Goal: Transaction & Acquisition: Purchase product/service

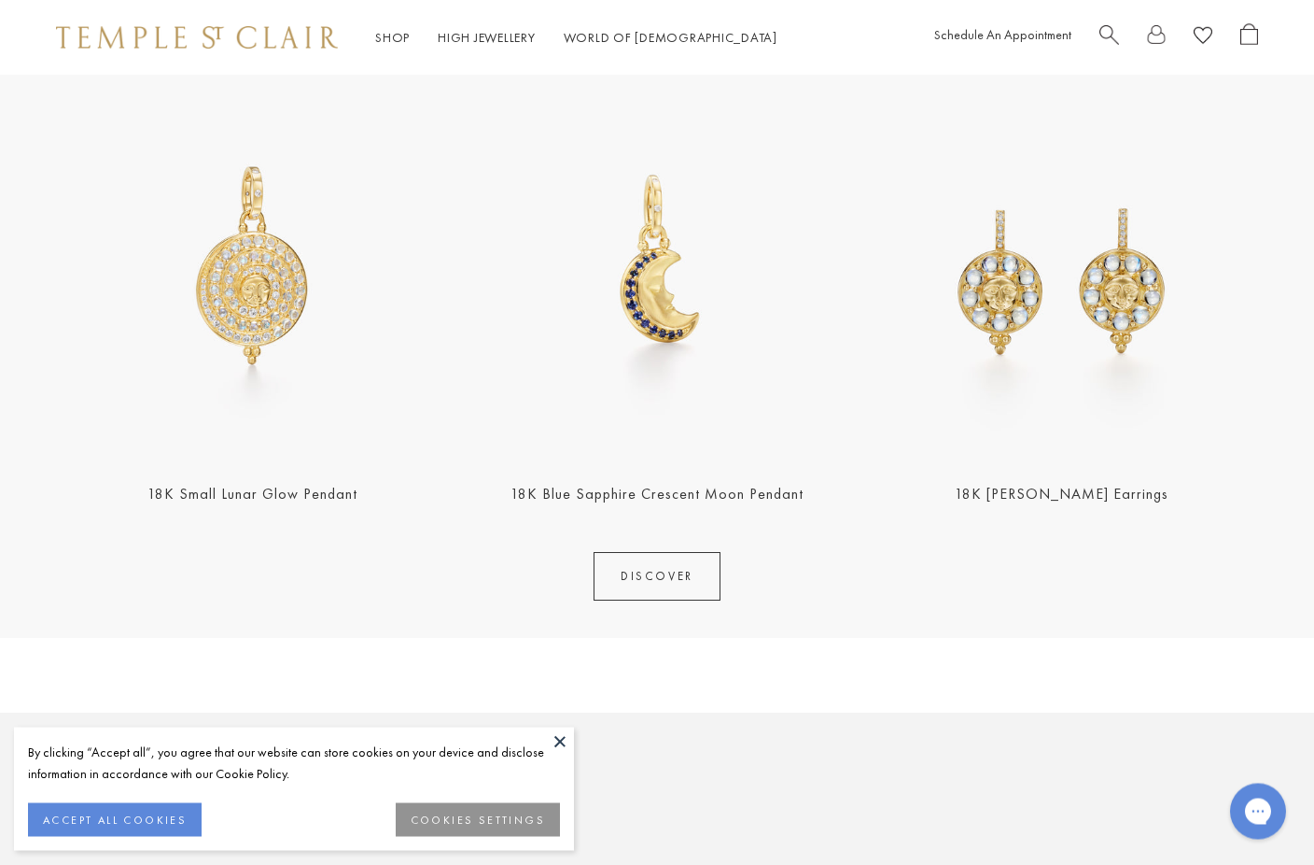
scroll to position [778, 0]
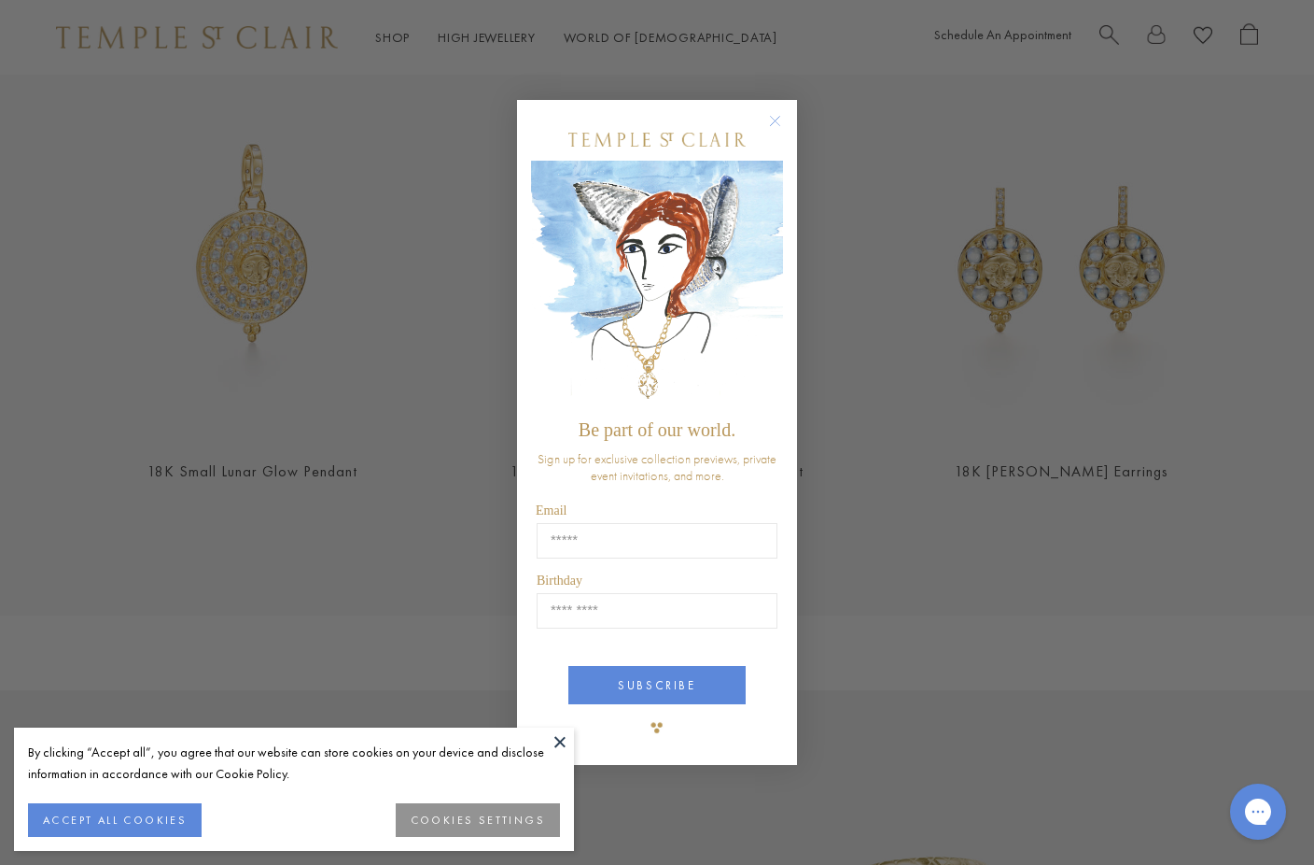
click at [779, 119] on circle "Close dialog" at bounding box center [776, 121] width 22 height 22
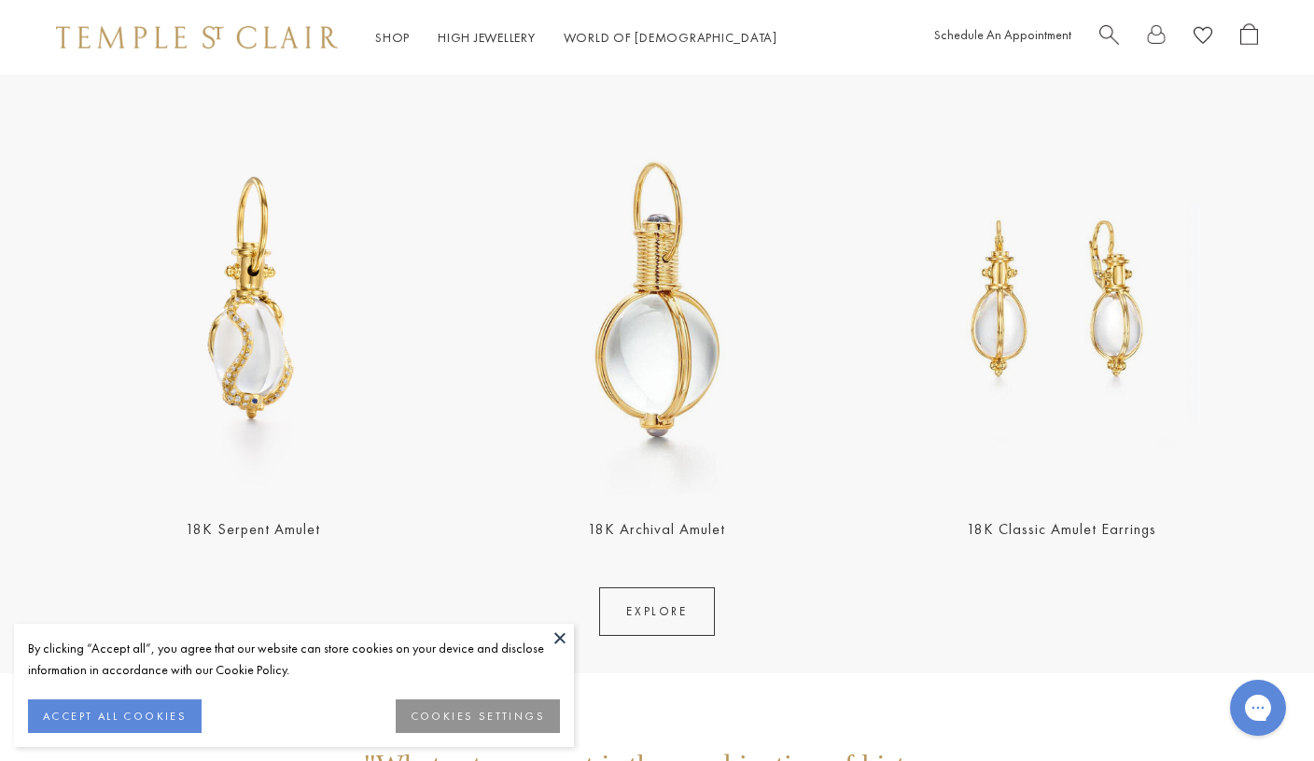
scroll to position [3352, 0]
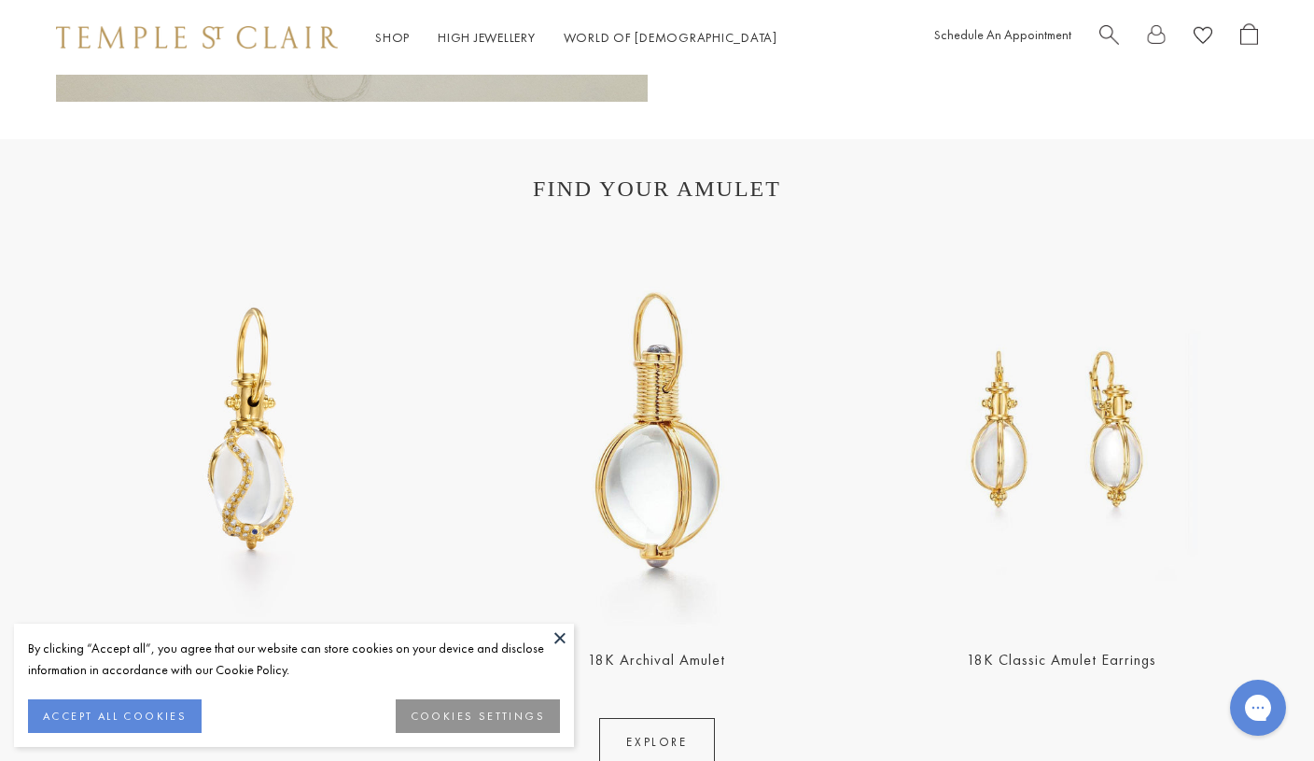
click at [673, 496] on img at bounding box center [656, 430] width 393 height 393
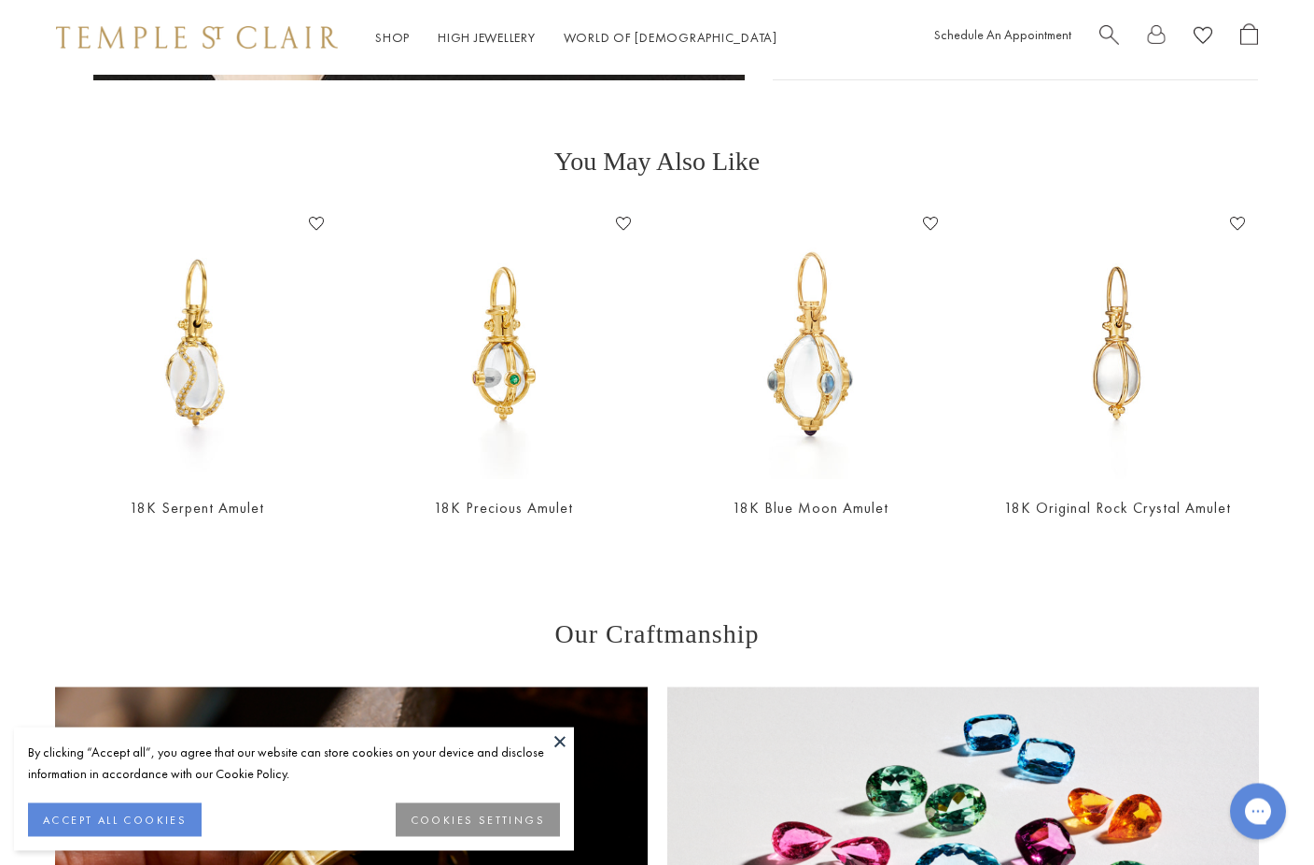
scroll to position [1325, 0]
click at [494, 373] on img at bounding box center [504, 344] width 270 height 270
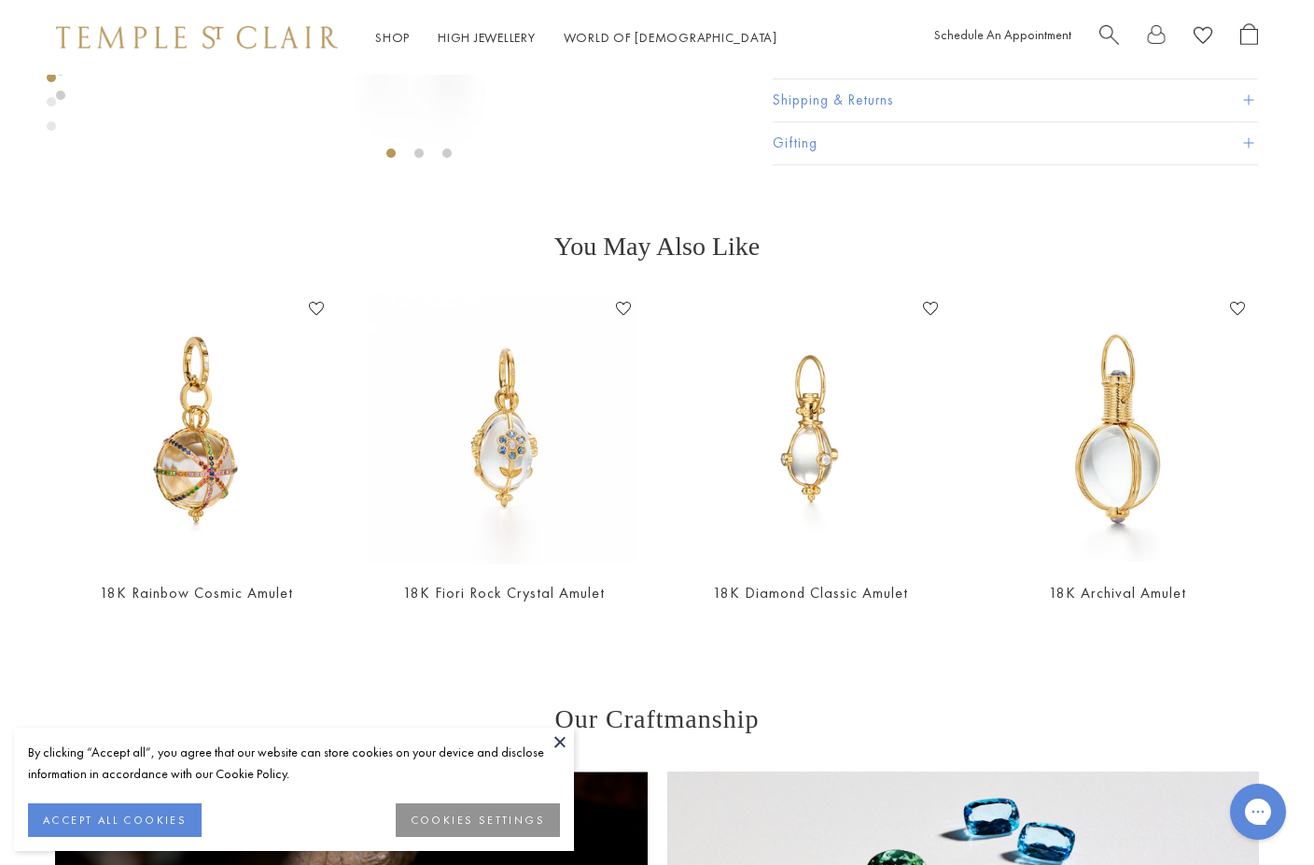
scroll to position [585, 0]
click at [814, 457] on img at bounding box center [811, 428] width 270 height 270
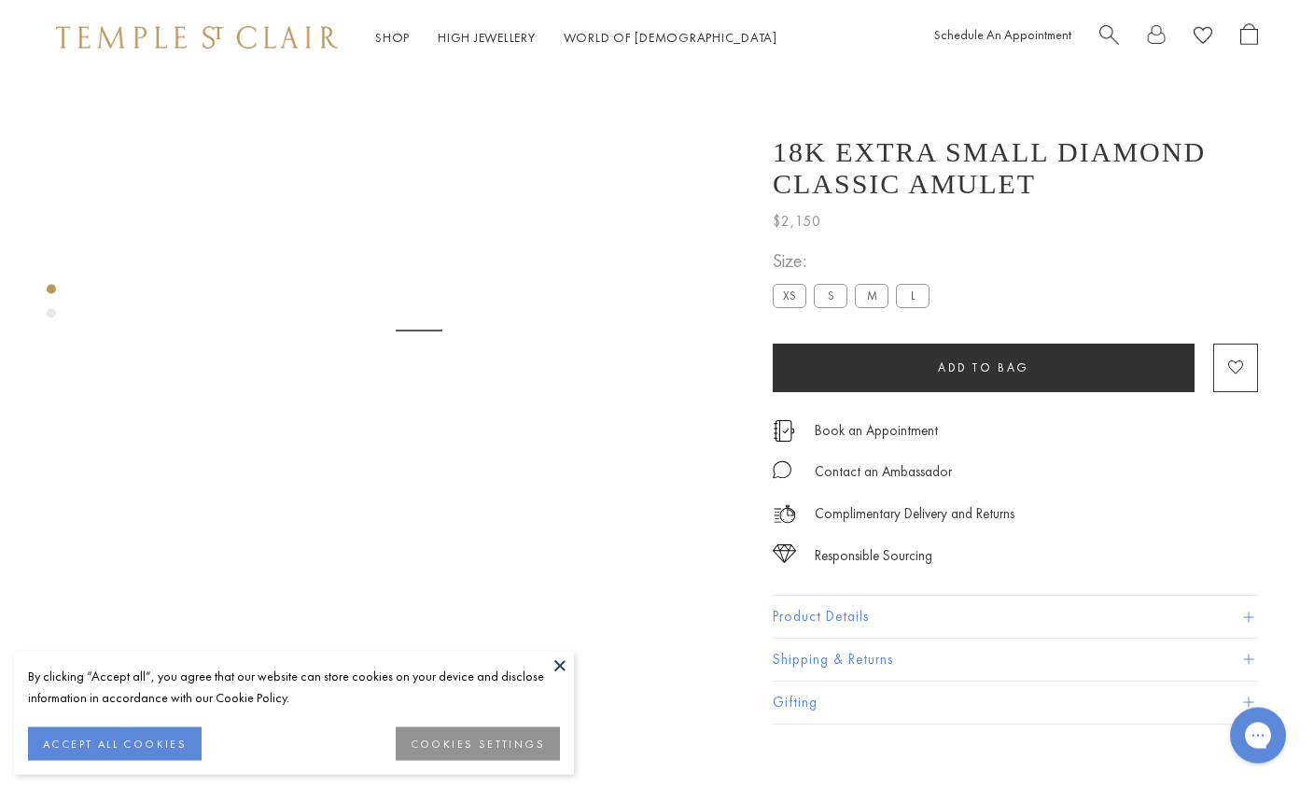
scroll to position [75, 0]
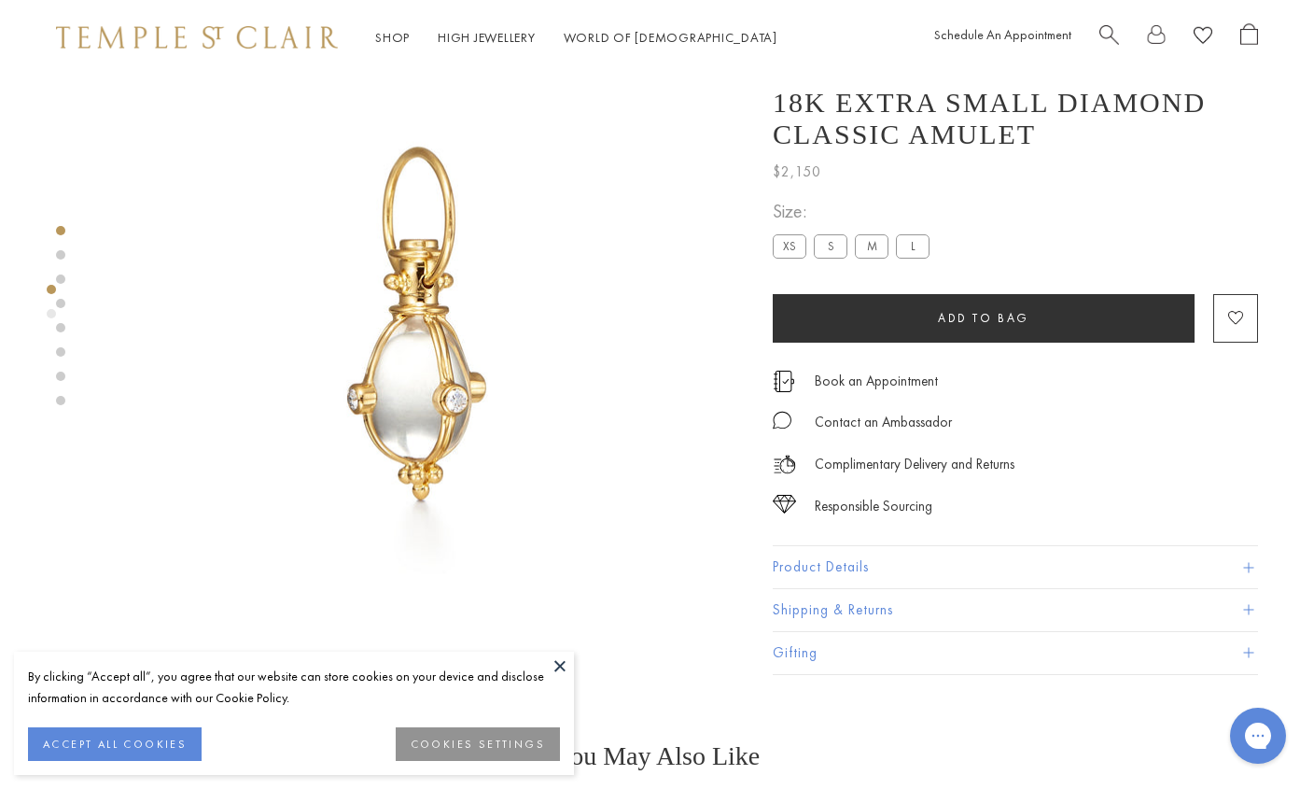
click at [876, 255] on label "M" at bounding box center [872, 246] width 34 height 23
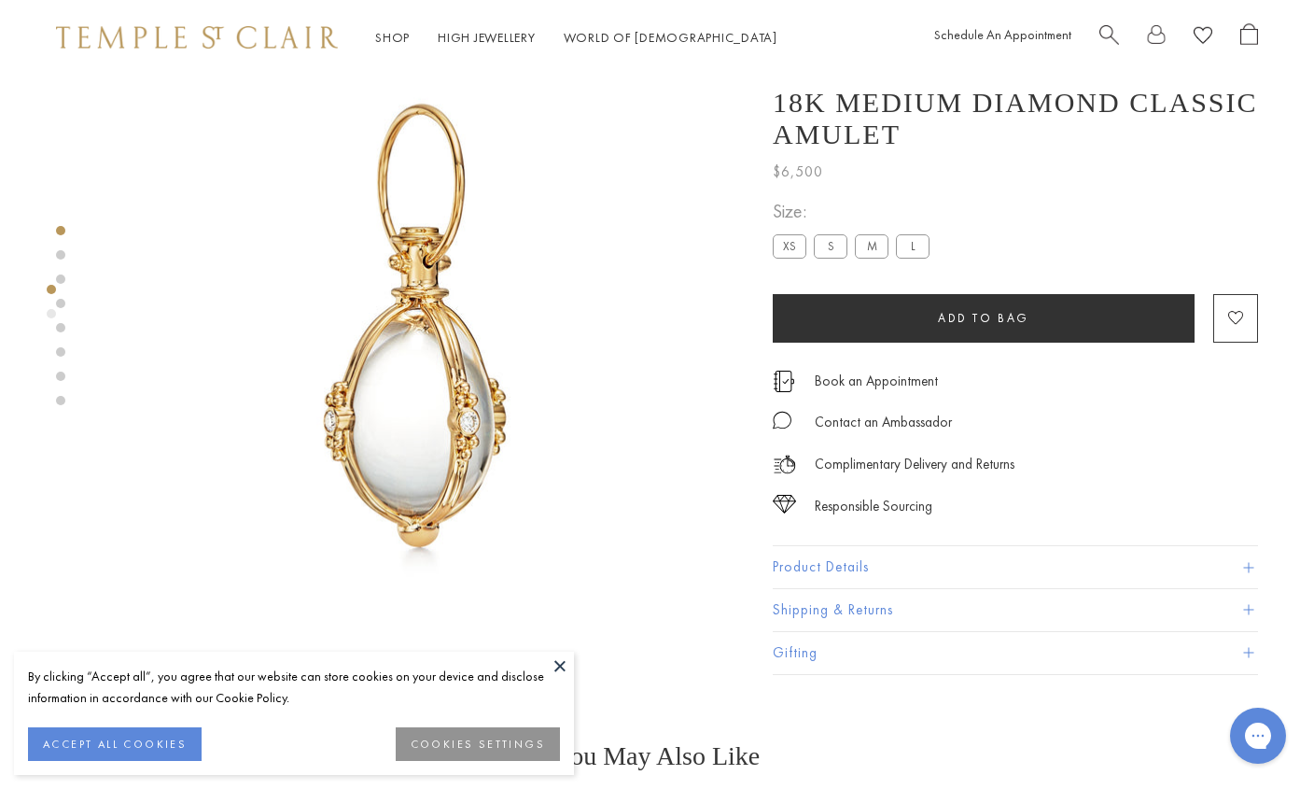
click at [836, 259] on label "S" at bounding box center [831, 246] width 34 height 23
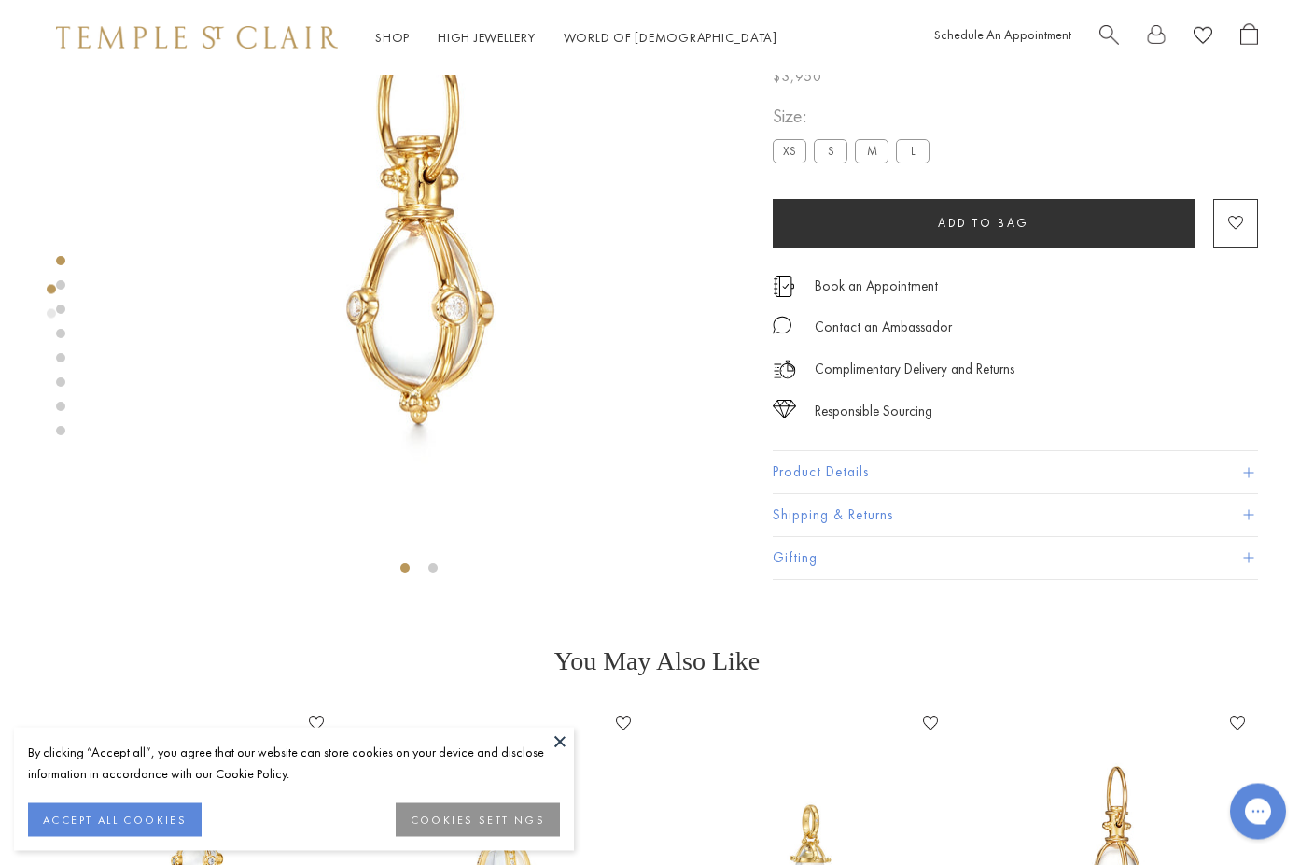
click at [1255, 487] on button "Product Details" at bounding box center [1015, 474] width 485 height 42
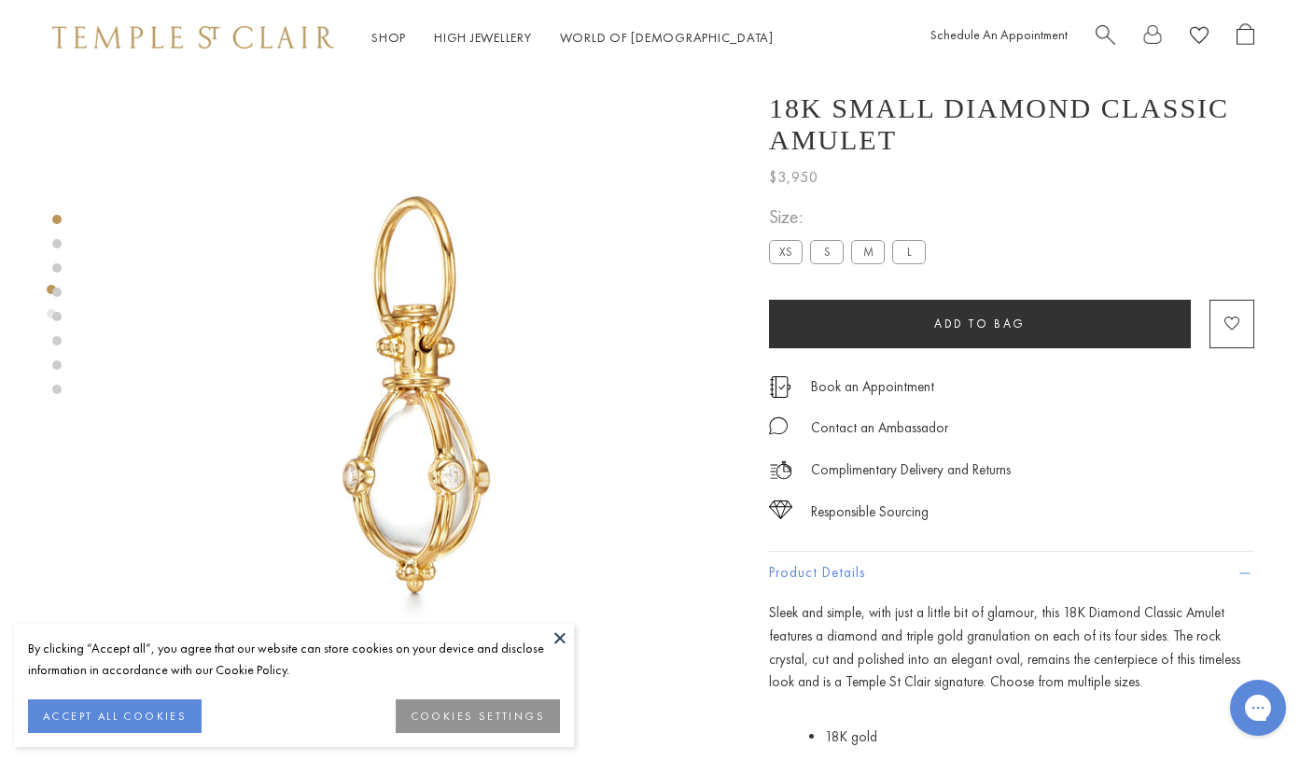
scroll to position [0, 4]
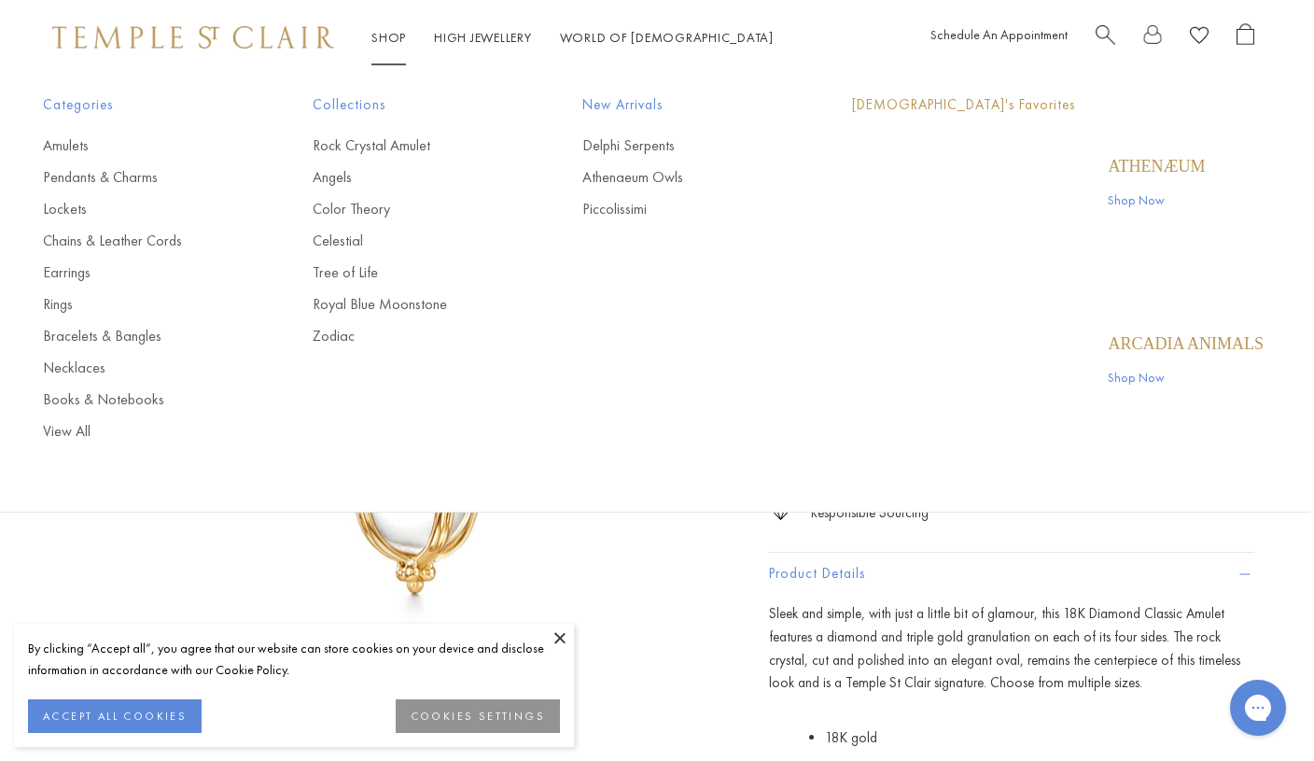
click at [397, 37] on link "Shop Shop" at bounding box center [389, 37] width 35 height 17
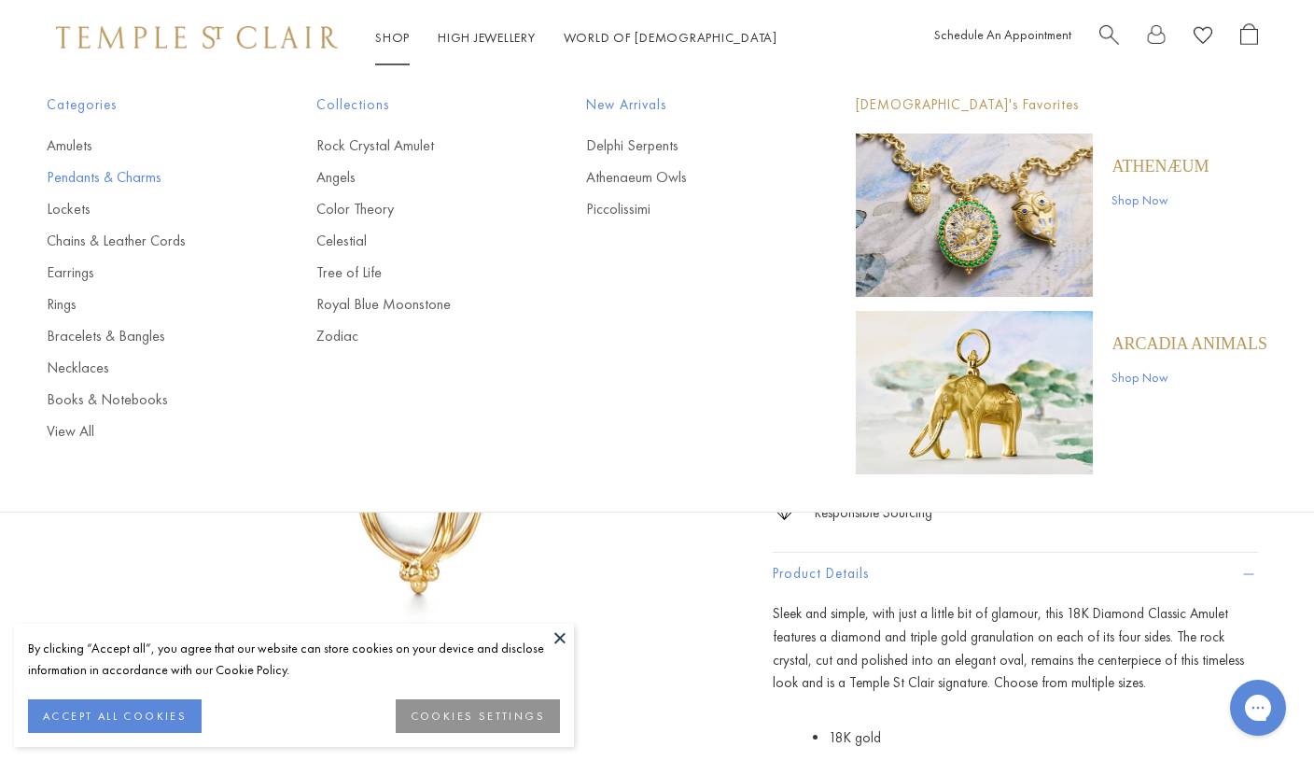
click at [97, 181] on link "Pendants & Charms" at bounding box center [144, 177] width 195 height 21
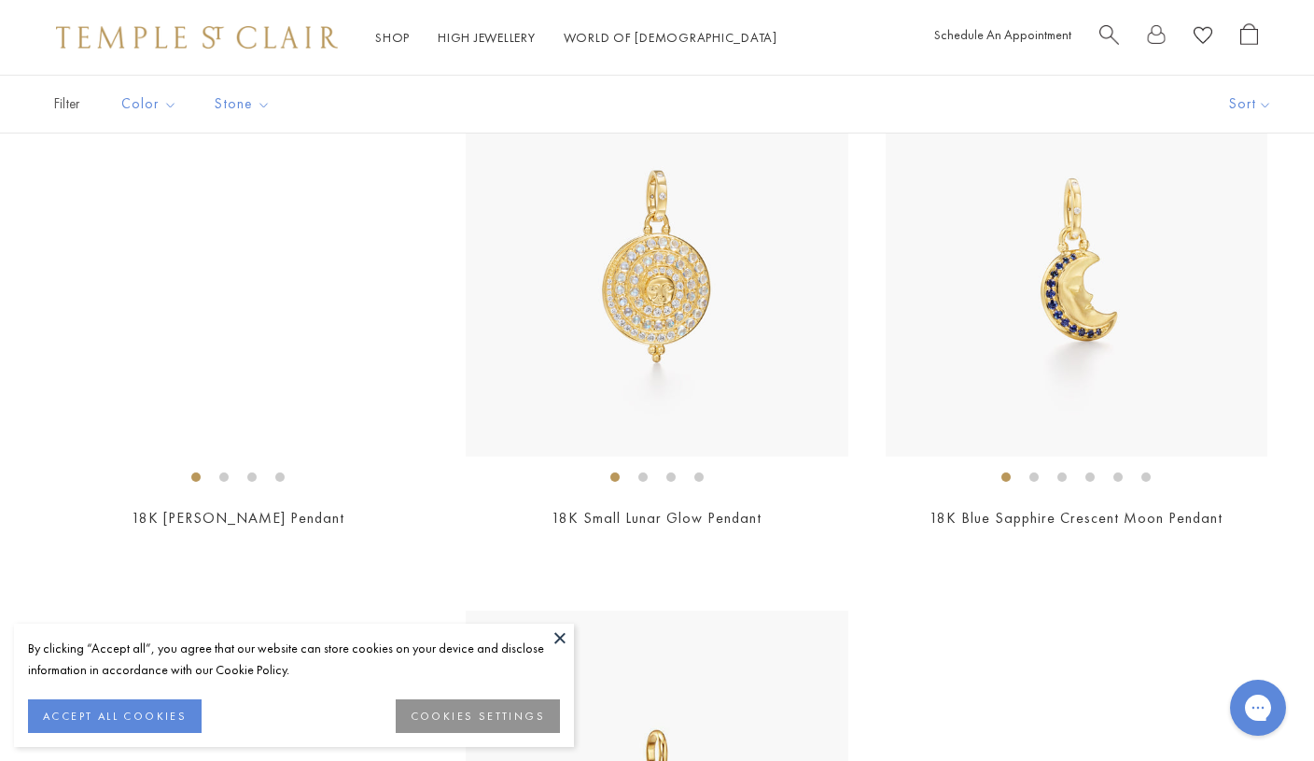
scroll to position [1839, 0]
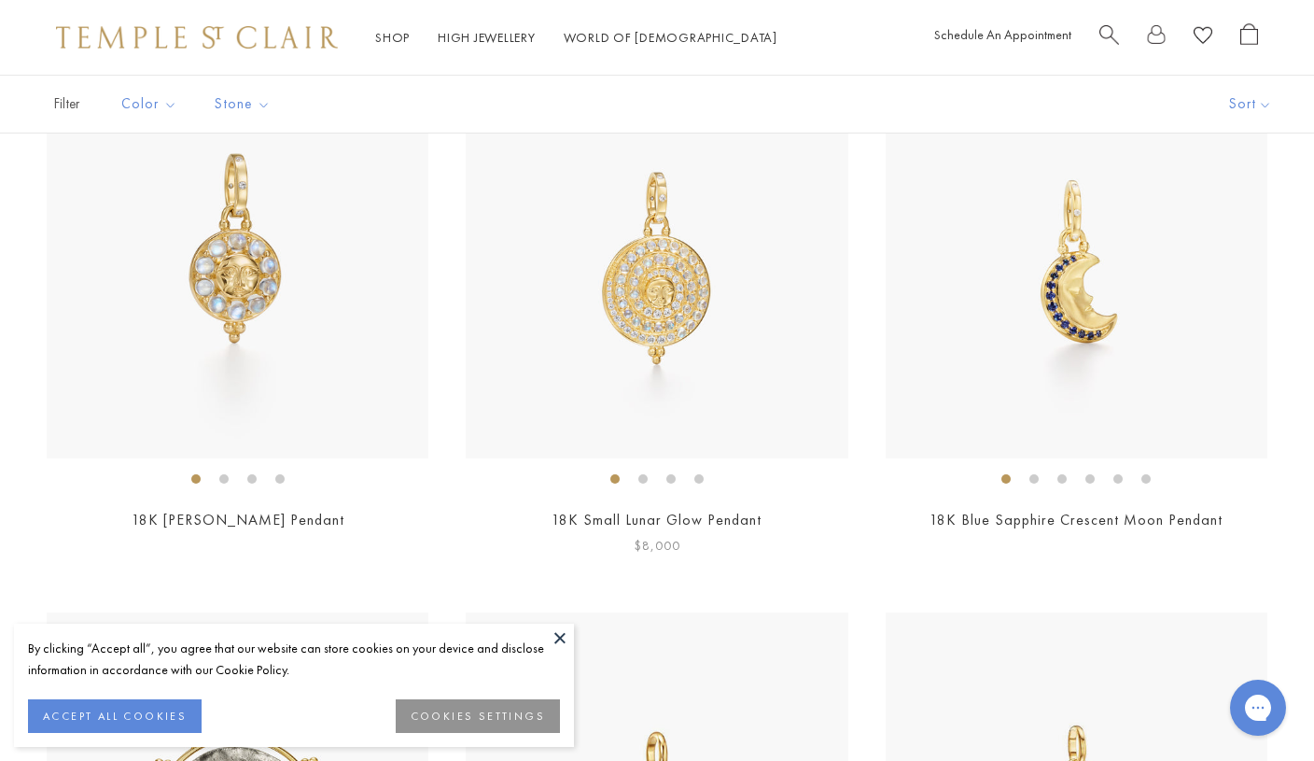
click at [702, 297] on img at bounding box center [657, 268] width 382 height 382
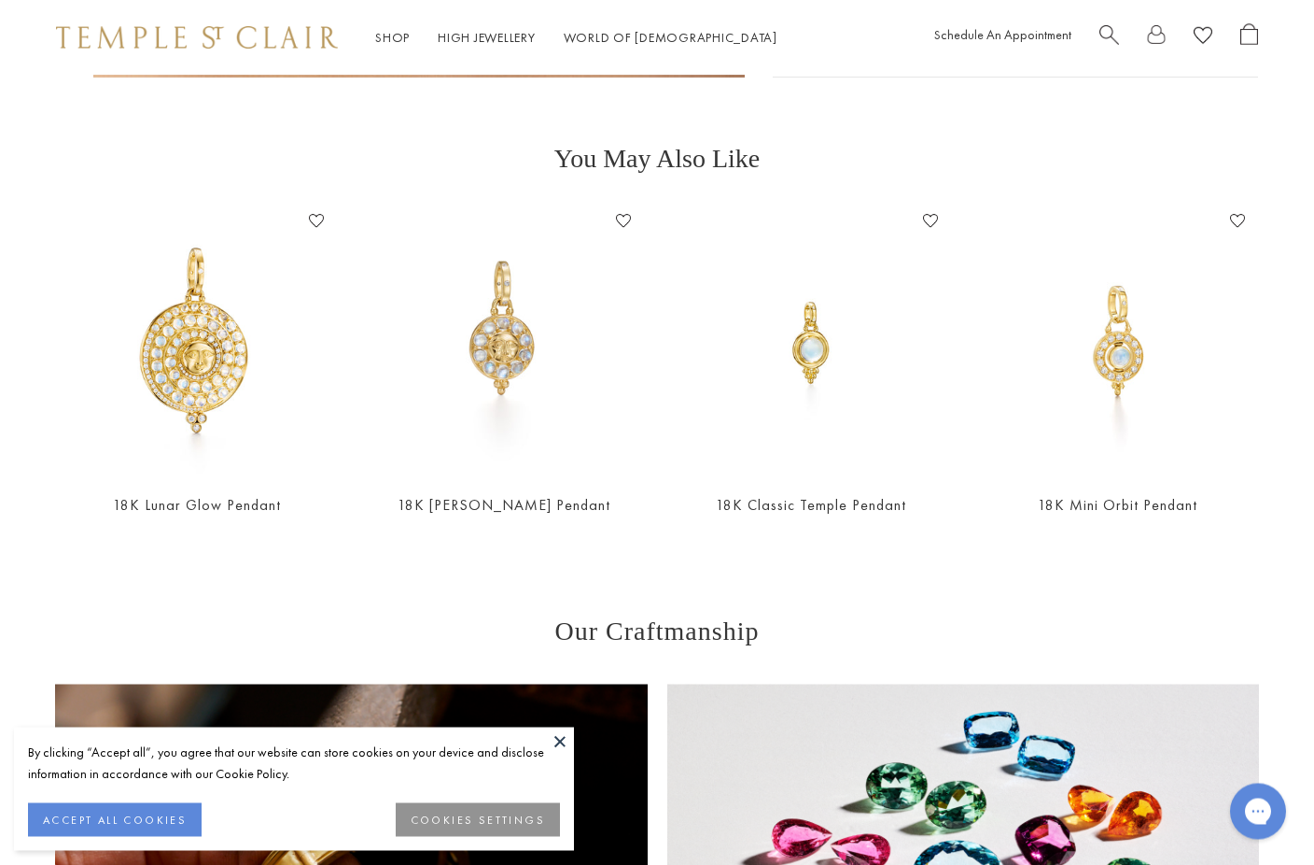
scroll to position [2008, 0]
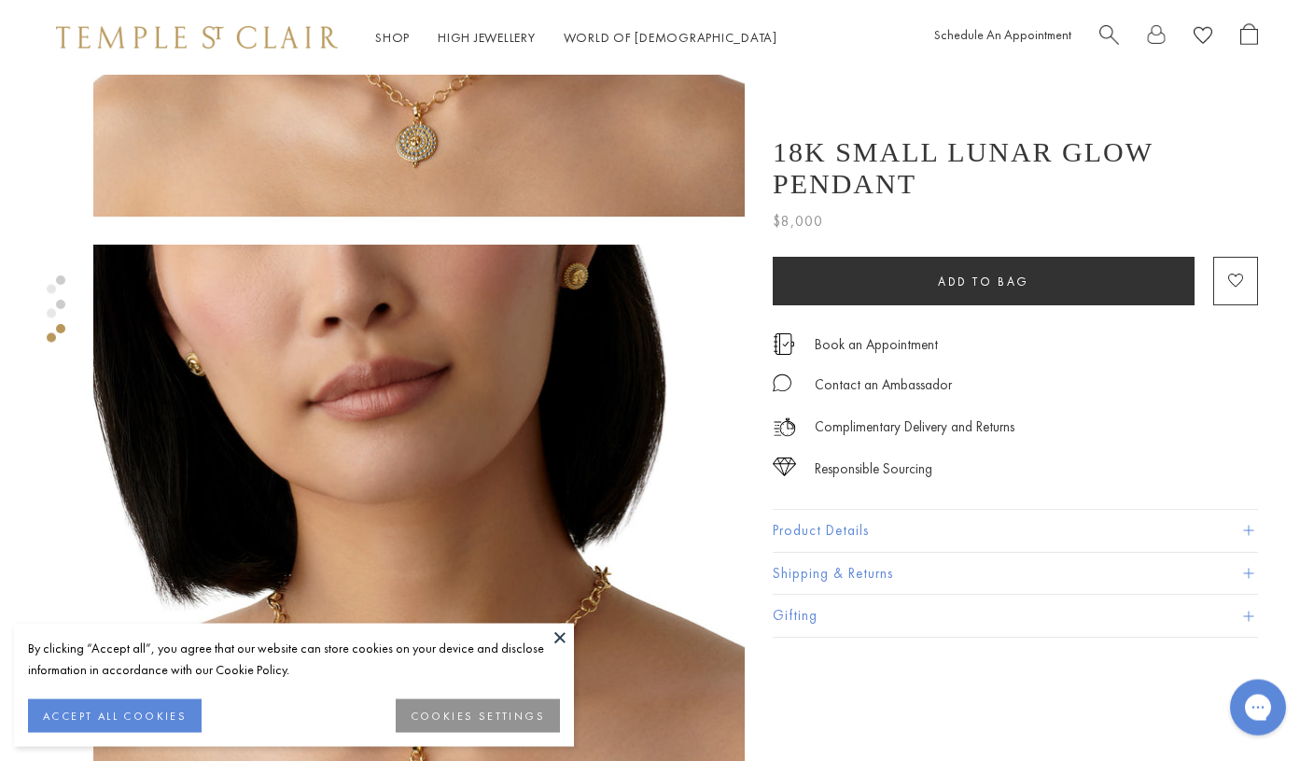
click at [1240, 510] on button "Product Details" at bounding box center [1015, 531] width 485 height 42
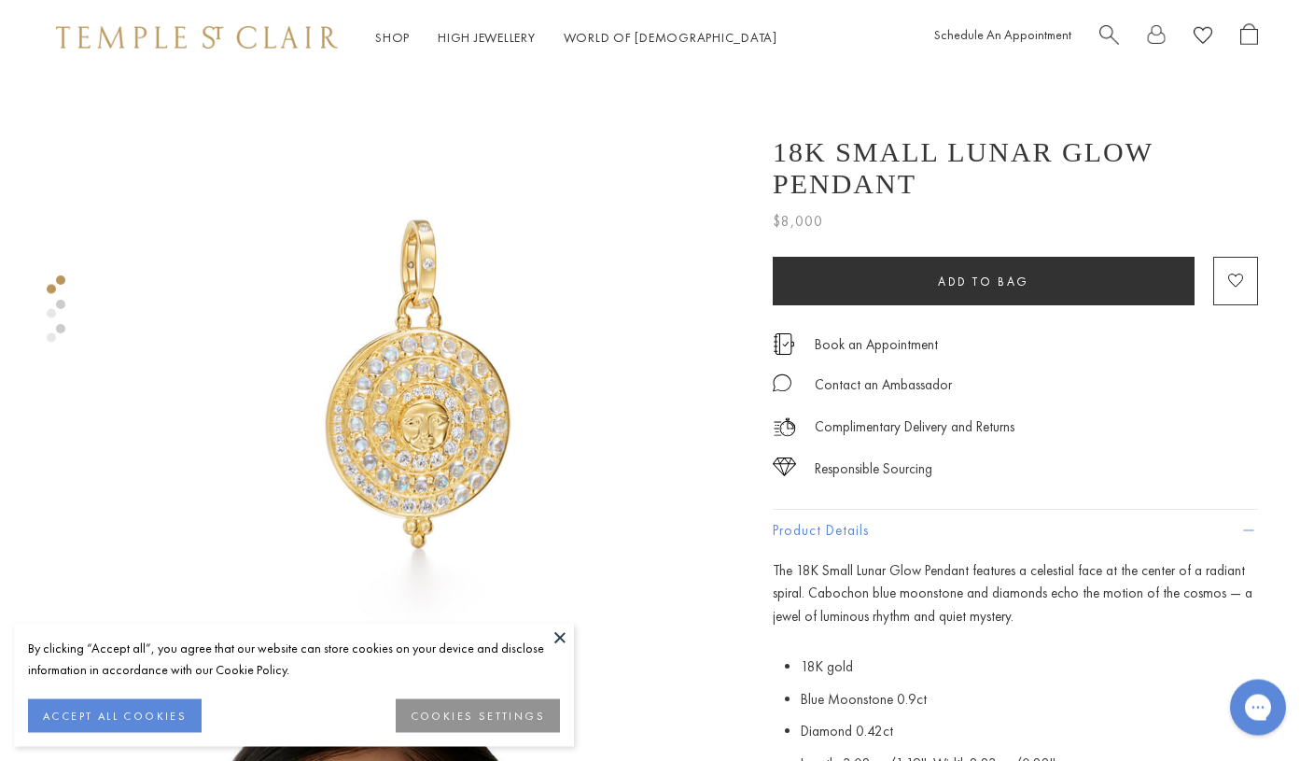
scroll to position [0, 0]
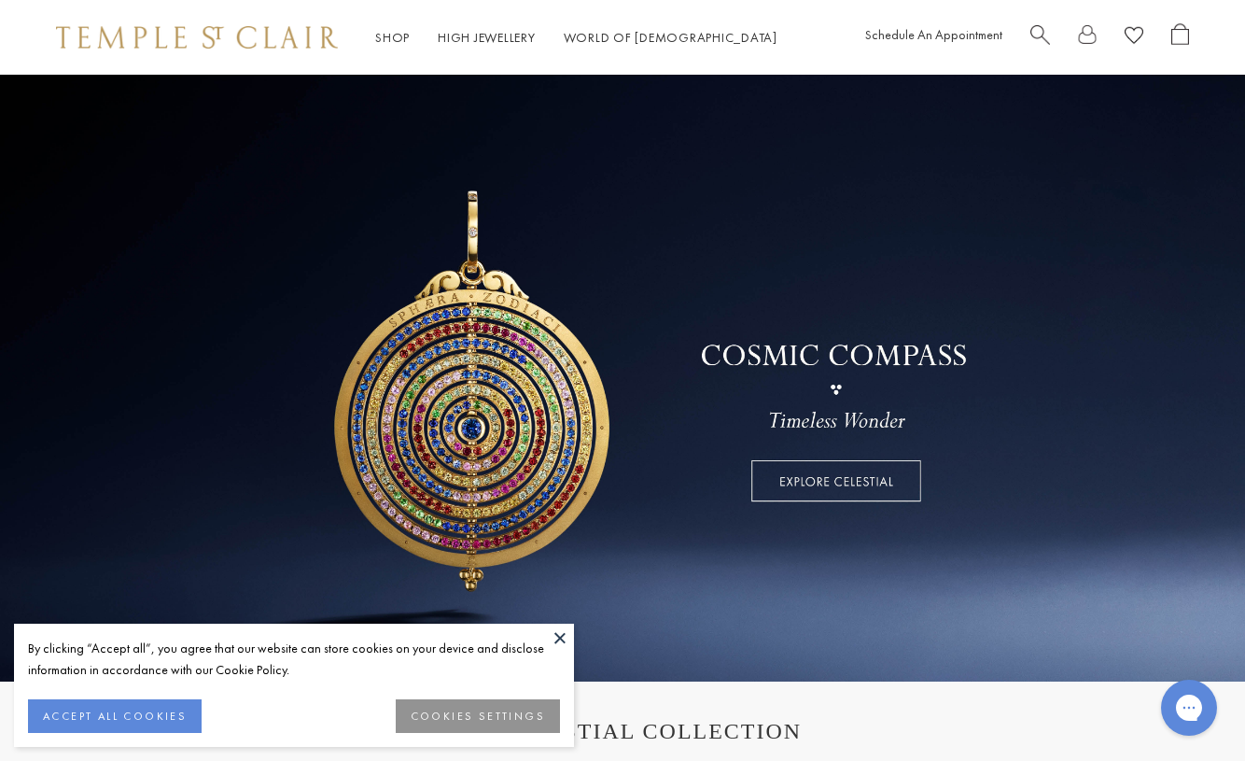
click at [832, 481] on link at bounding box center [622, 378] width 1245 height 607
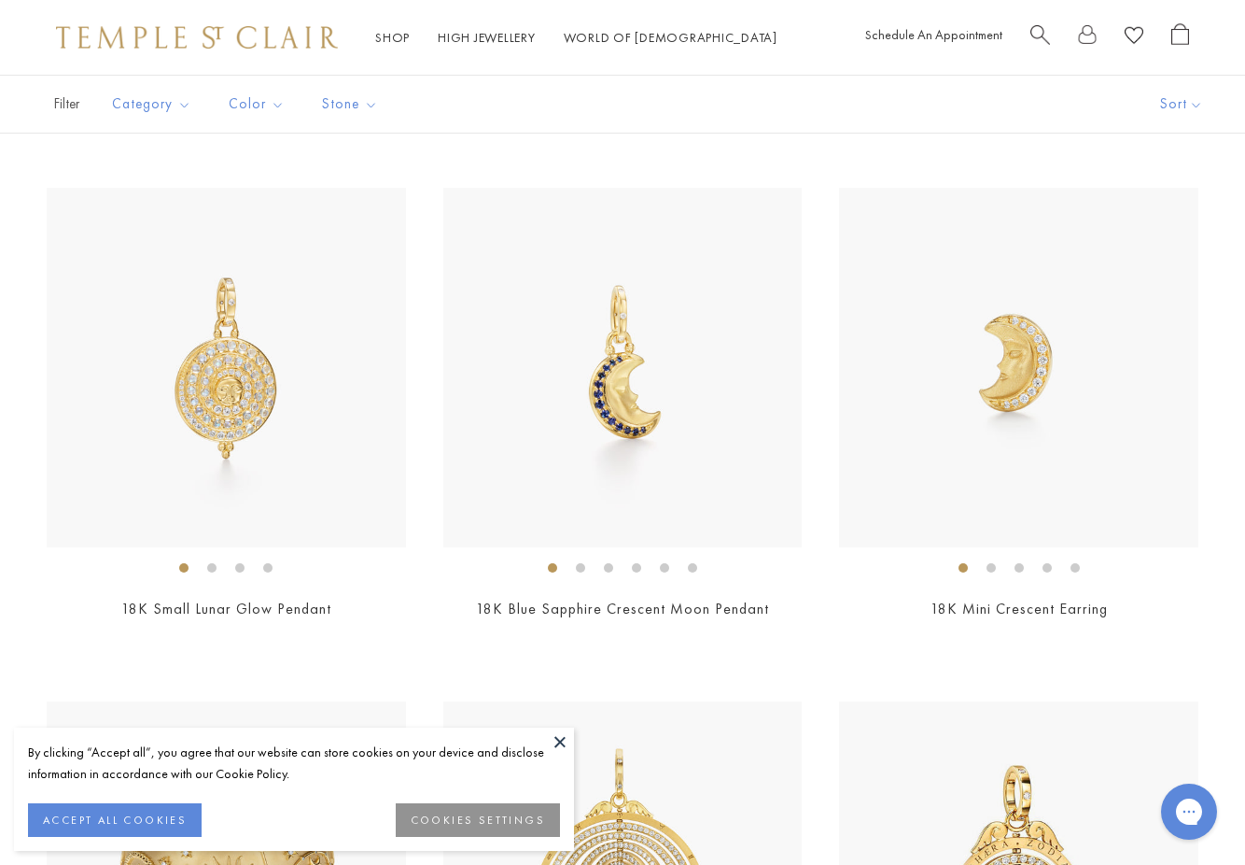
scroll to position [935, 0]
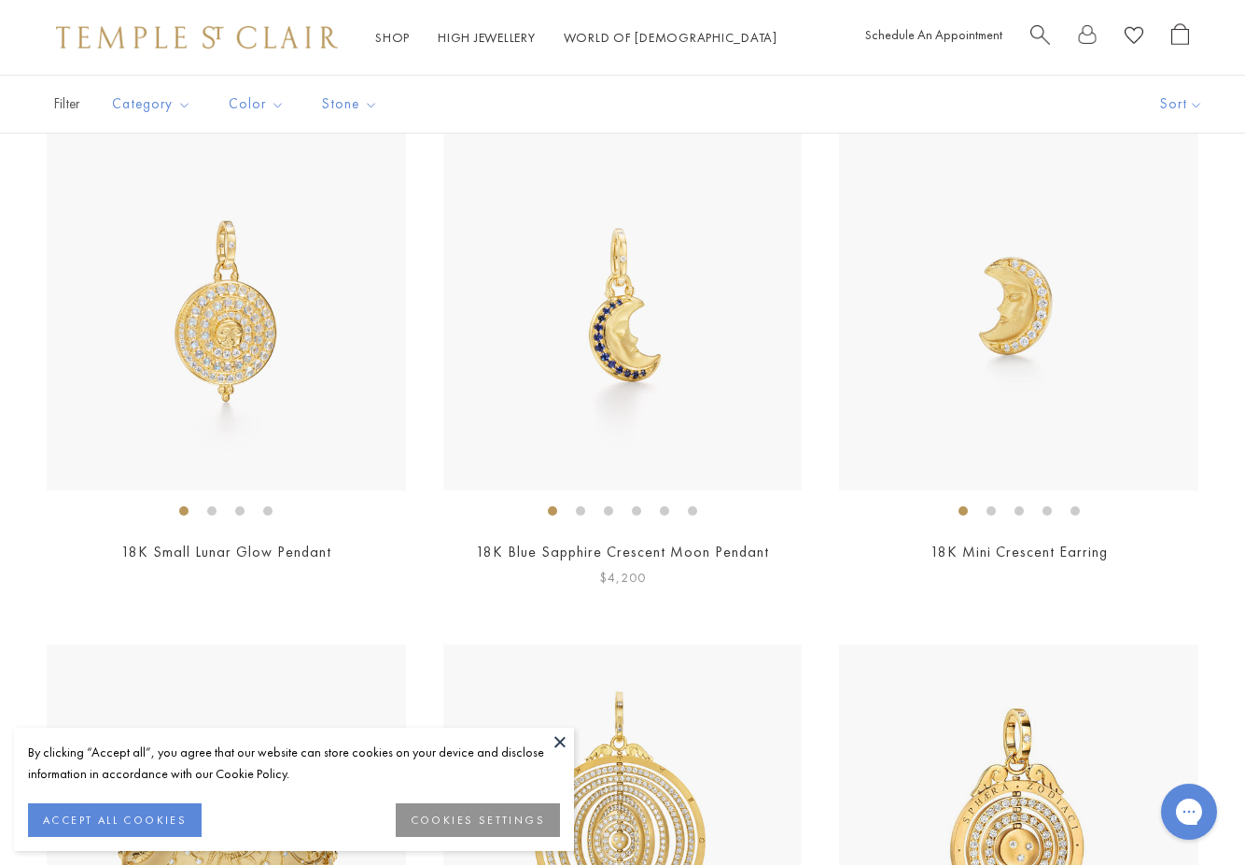
click at [669, 354] on img at bounding box center [622, 310] width 359 height 359
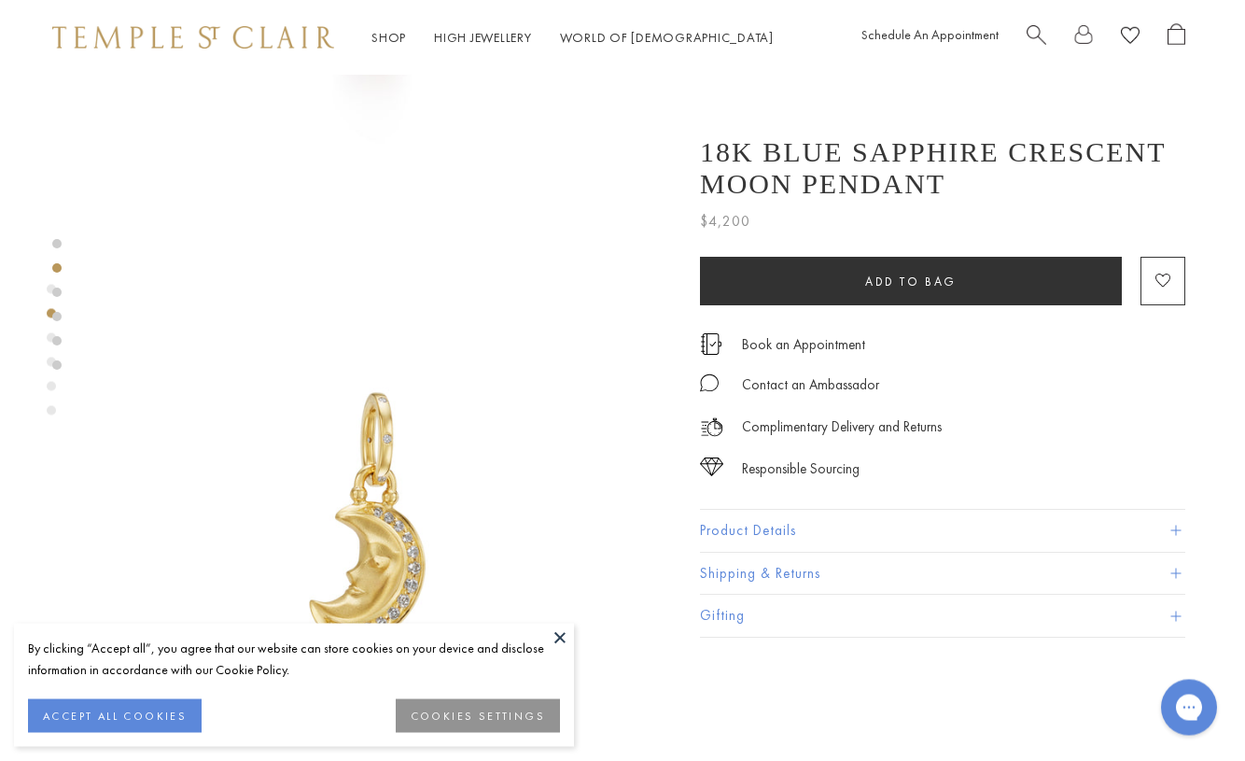
scroll to position [438, 4]
